Goal: Navigation & Orientation: Find specific page/section

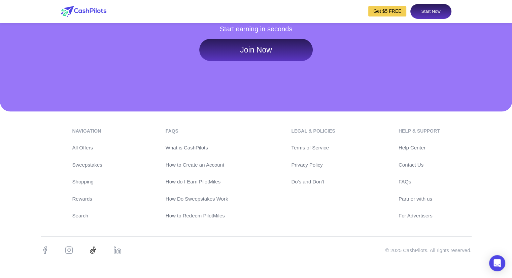
scroll to position [3183, 0]
click at [92, 165] on link "Sweepstakes" at bounding box center [87, 165] width 30 height 8
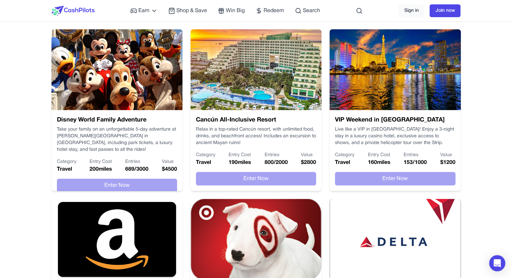
scroll to position [104, 0]
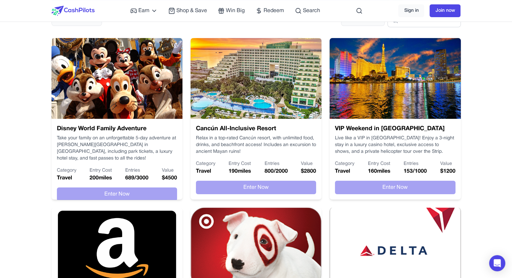
click at [396, 114] on img at bounding box center [394, 78] width 131 height 81
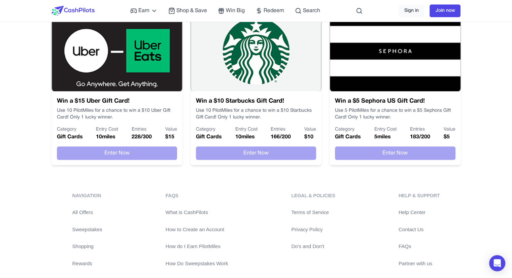
scroll to position [465, 0]
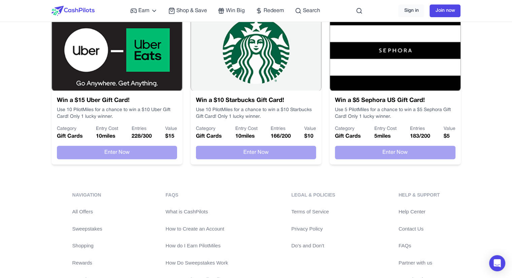
click at [409, 264] on link "Partner with us" at bounding box center [418, 263] width 41 height 8
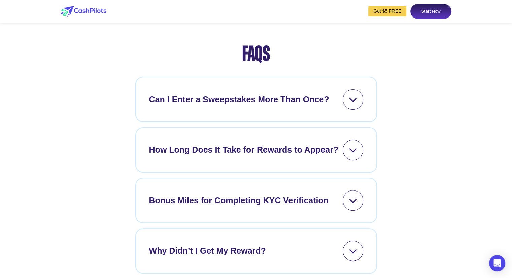
scroll to position [2740, 0]
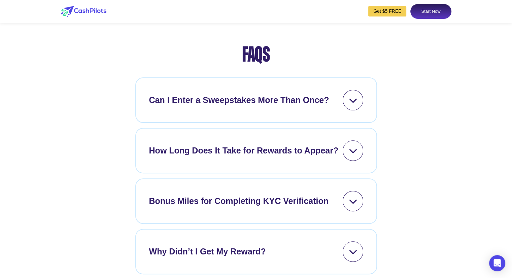
click at [351, 104] on icon at bounding box center [353, 100] width 8 height 8
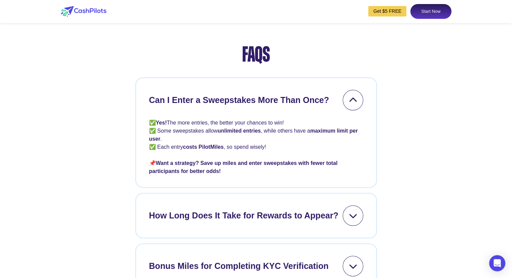
click at [351, 104] on icon at bounding box center [353, 100] width 8 height 8
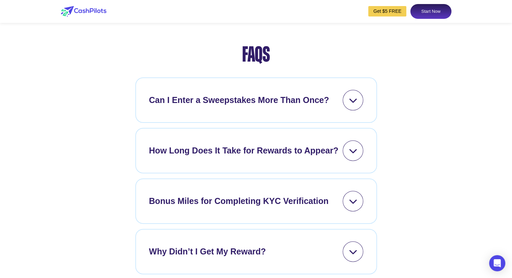
click at [351, 104] on icon at bounding box center [353, 100] width 8 height 8
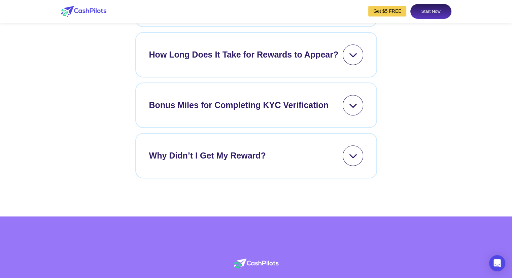
scroll to position [2901, 0]
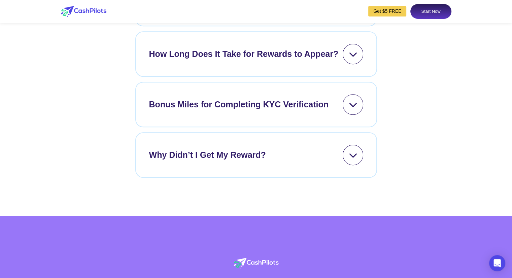
click at [355, 109] on icon at bounding box center [353, 104] width 8 height 8
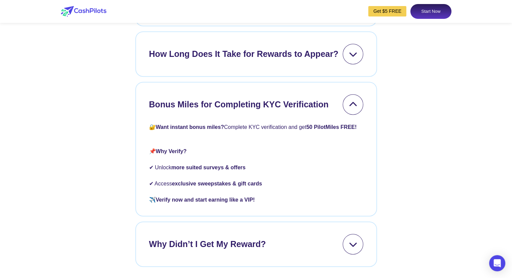
click at [355, 109] on icon at bounding box center [353, 104] width 8 height 8
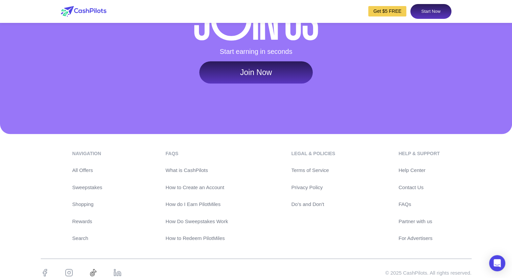
scroll to position [3249, 0]
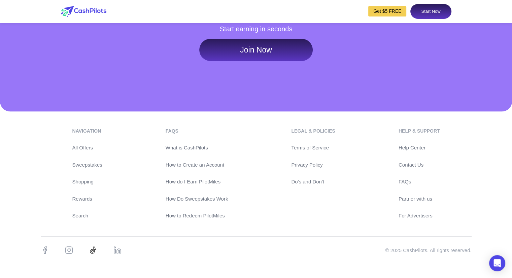
click at [82, 160] on div "navigation All Offers Sweepstakes Shopping Rewards Search" at bounding box center [87, 174] width 30 height 92
click at [83, 165] on link "Sweepstakes" at bounding box center [87, 165] width 30 height 8
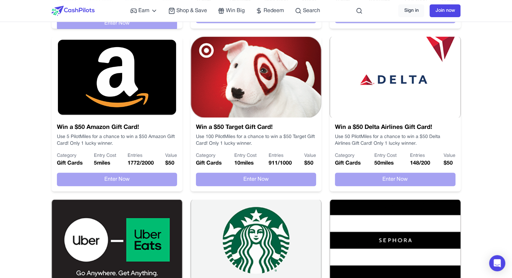
scroll to position [279, 0]
